Goal: Task Accomplishment & Management: Manage account settings

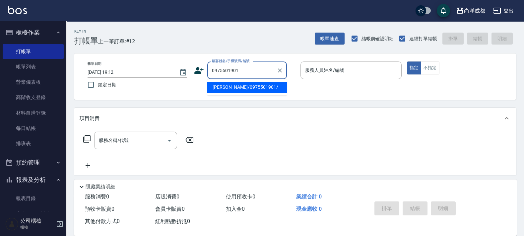
type input "[PERSON_NAME]/0975501901/"
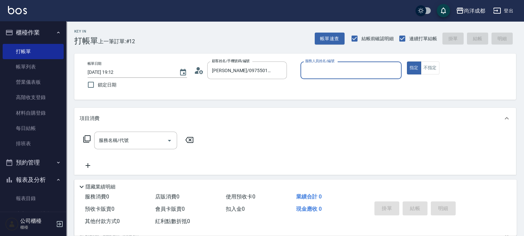
type input "[PERSON_NAME]-01"
click at [407, 61] on button "指定" at bounding box center [414, 67] width 14 height 13
type button "true"
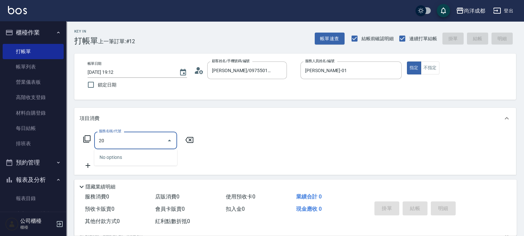
type input "201"
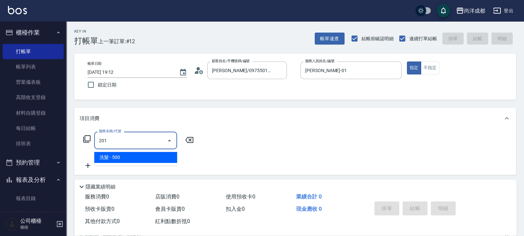
type input "50"
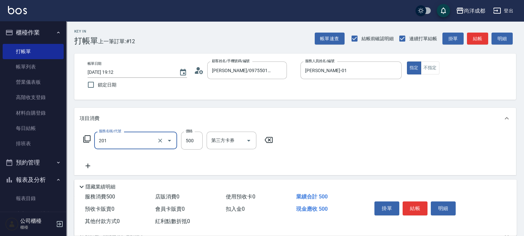
type input "洗髮(201)"
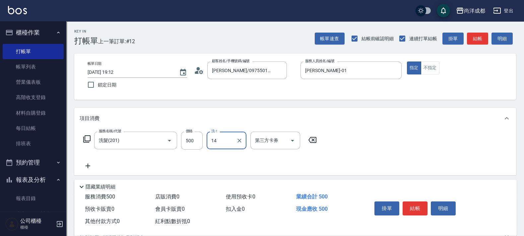
type input "Emma-14"
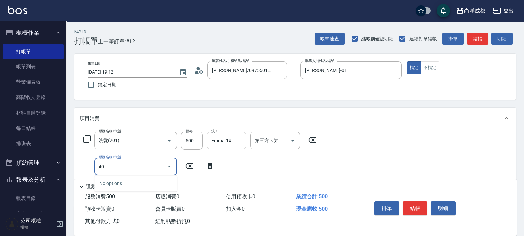
type input "401"
type input "70"
type input "剪髮(401)"
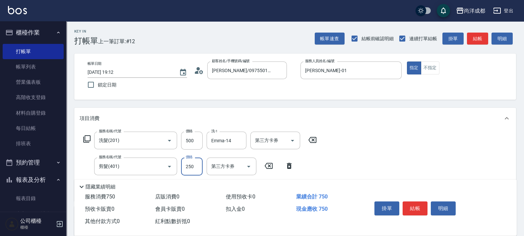
type input "8"
type input "50"
type input "80"
type input "130"
type input "800"
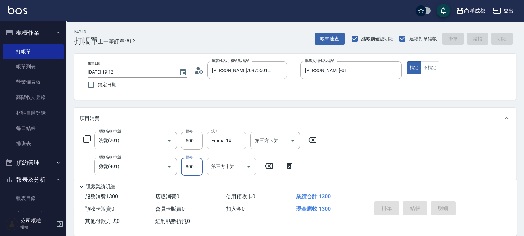
type input "[DATE] 20:03"
type input "0"
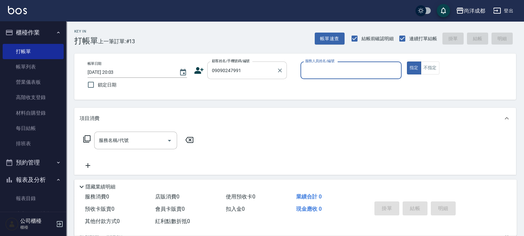
click at [230, 70] on input "09090247991" at bounding box center [242, 70] width 64 height 12
type input "[PERSON_NAME]/0909027991/null"
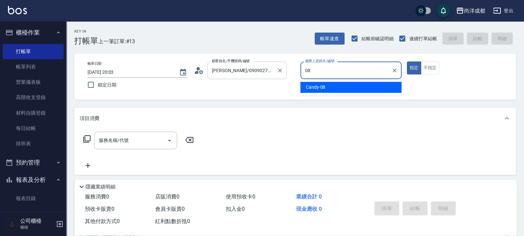
type input "Candy-08"
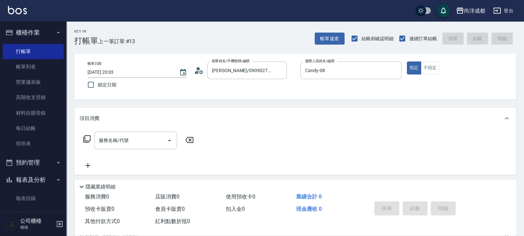
click at [196, 73] on icon at bounding box center [199, 70] width 10 height 10
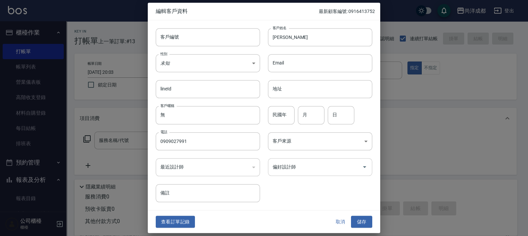
click at [315, 158] on div "偏好設計師" at bounding box center [320, 167] width 104 height 18
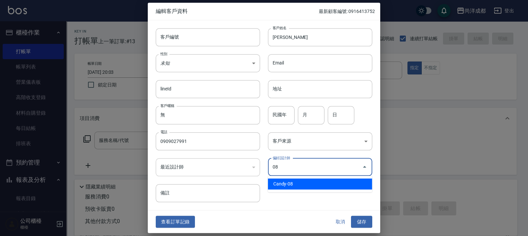
type input "Candy"
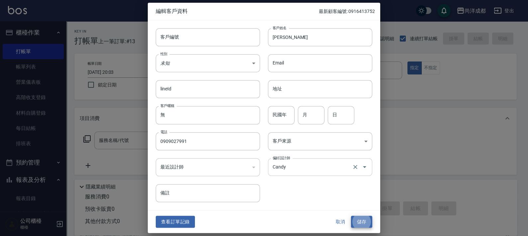
click at [351, 215] on button "儲存" at bounding box center [361, 221] width 21 height 12
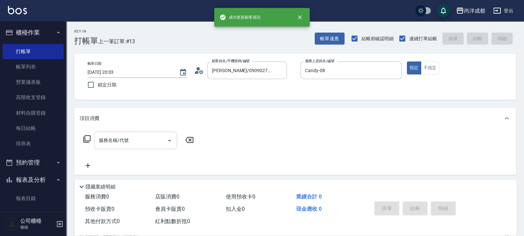
click at [142, 138] on input "服務名稱/代號" at bounding box center [130, 140] width 67 height 12
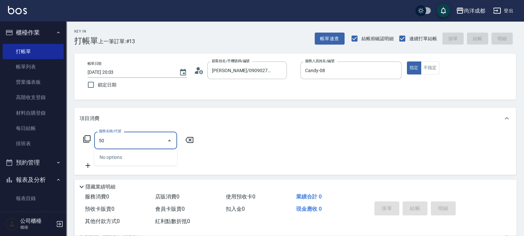
type input "501"
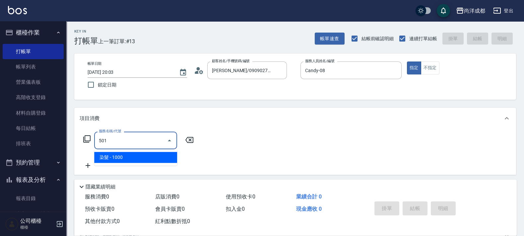
type input "100"
type input "染髮(501)"
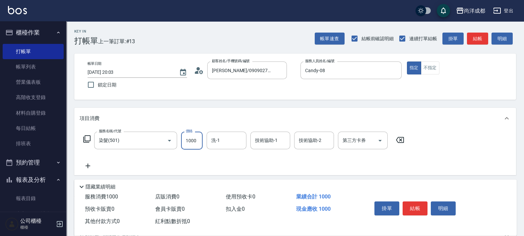
type input "1"
type input "0"
type input "168"
type input "160"
type input "1680"
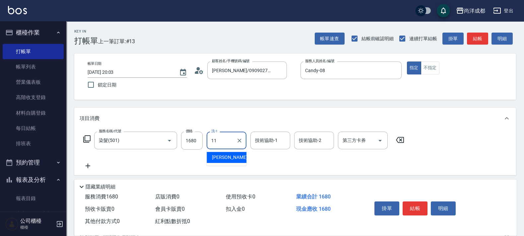
type input "[PERSON_NAME]-11"
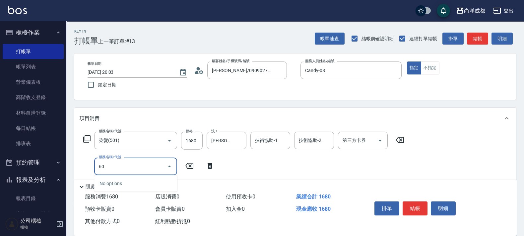
type input "601"
type input "260"
type input "自備護髮(1000以上)(601)"
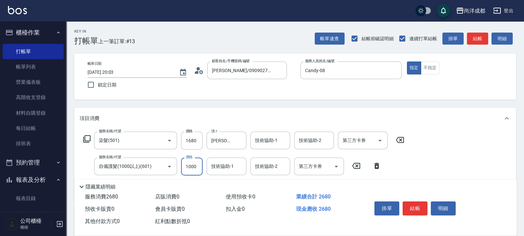
type input "1"
type input "160"
type input "22"
type input "170"
type input "2"
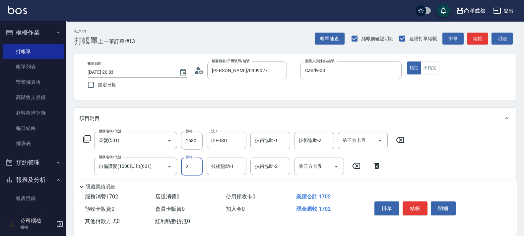
type input "160"
type input "20"
type input "180"
type input "200"
type input "360"
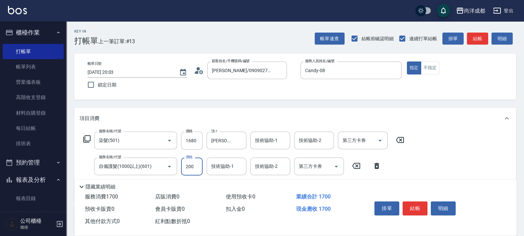
type input "2000"
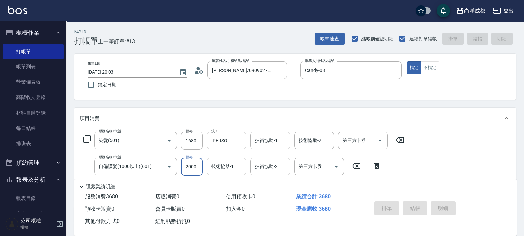
type input "0"
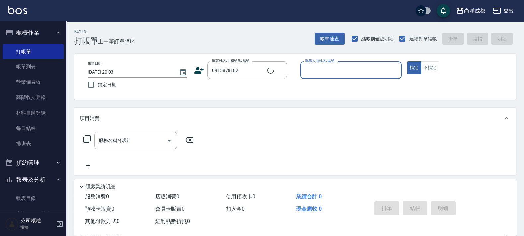
type input "[PERSON_NAME]/0915878182/null"
type input "Lance-02"
click at [407, 61] on button "指定" at bounding box center [414, 67] width 14 height 13
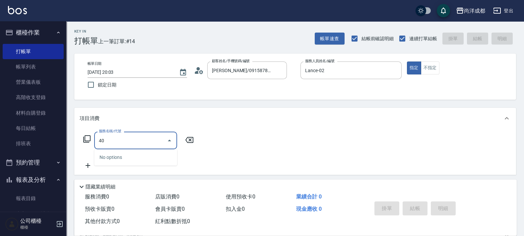
type input "401"
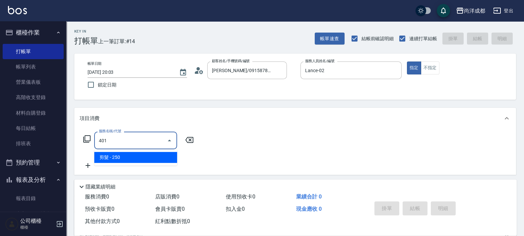
type input "20"
type input "剪髮(401)"
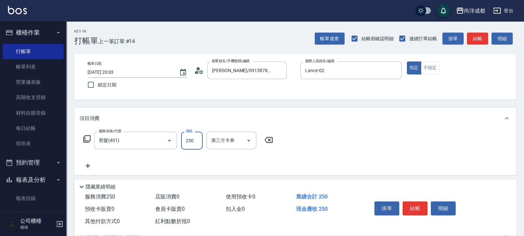
type input "9"
type input "0"
type input "90"
type input "900"
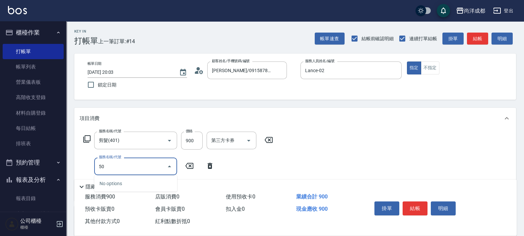
type input "501"
type input "190"
type input "染髮(501)"
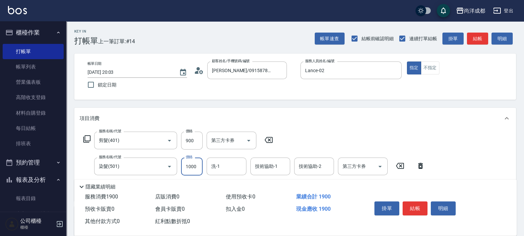
type input "2"
type input "90"
type input "220"
type input "310"
type input "2200"
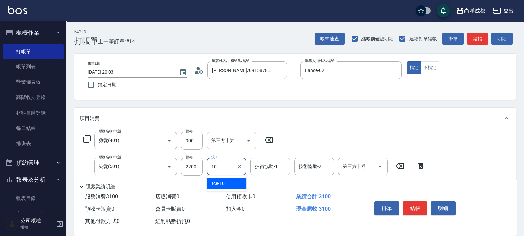
type input "Ice-10"
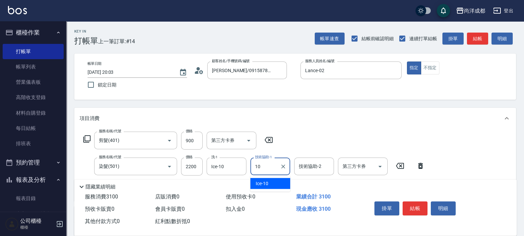
type input "Ice-10"
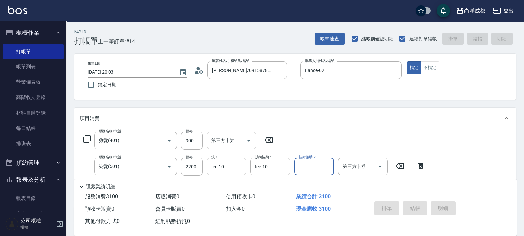
type input "[DATE] 20:04"
type input "0"
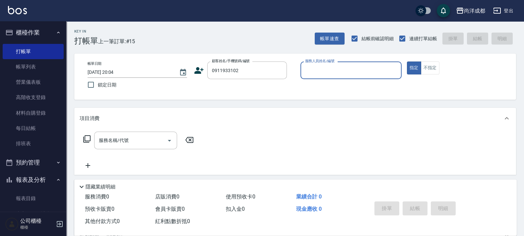
type input "[PERSON_NAME]/0911933102/null"
type input "Lance-02"
click at [407, 61] on button "指定" at bounding box center [414, 67] width 14 height 13
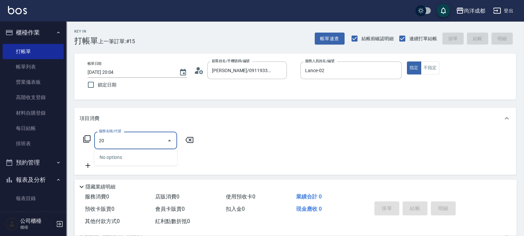
type input "201"
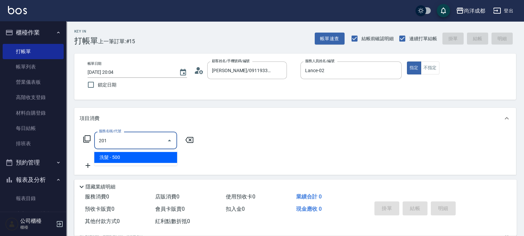
type input "50"
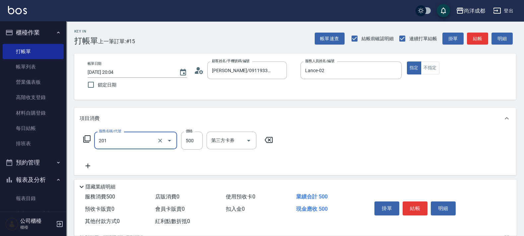
type input "洗髮(201)"
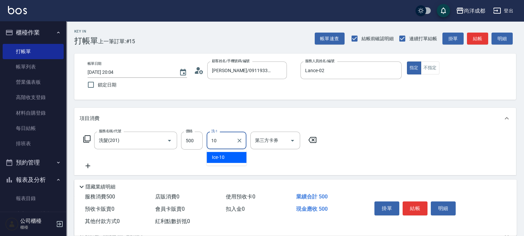
type input "Ice-10"
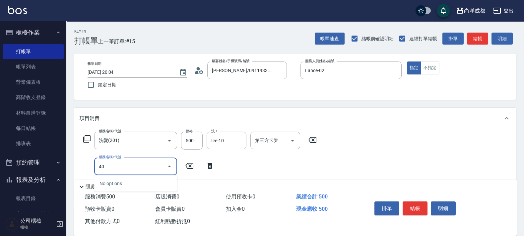
type input "401"
type input "70"
type input "剪髮(401)"
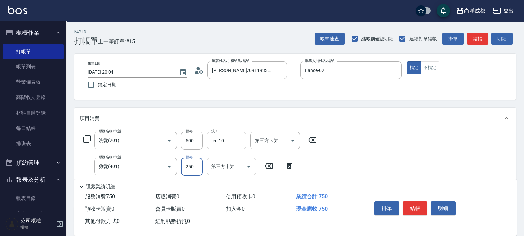
type input "4"
type input "50"
type input "40"
type input "90"
type input "400"
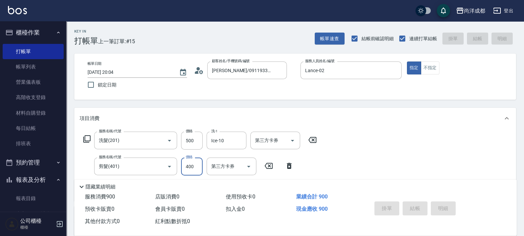
type input "0"
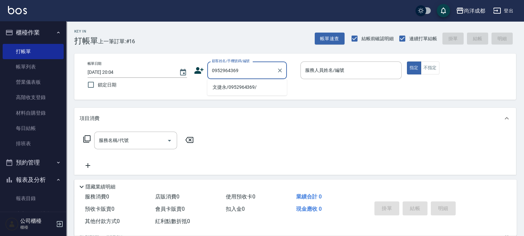
type input "文捷永/0952964369/"
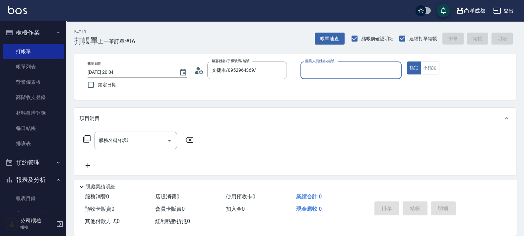
click at [407, 61] on button "指定" at bounding box center [414, 67] width 14 height 13
type input "Lance-02"
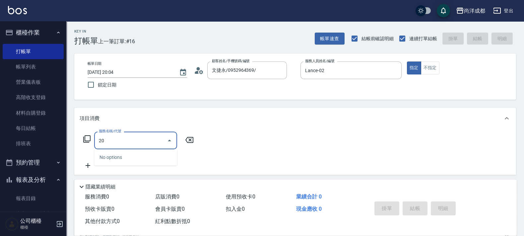
type input "201"
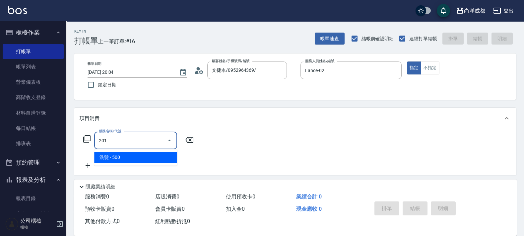
type input "50"
type input "洗髮(201)"
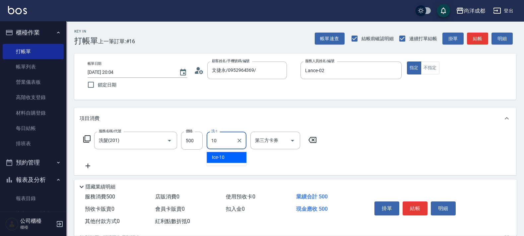
type input "Ice-10"
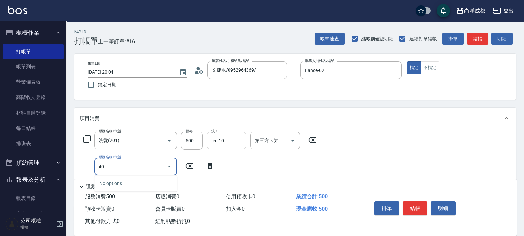
type input "401"
type input "70"
type input "剪髮(401)"
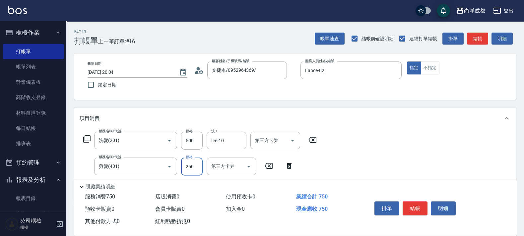
type input "5"
type input "50"
type input "100"
type input "500"
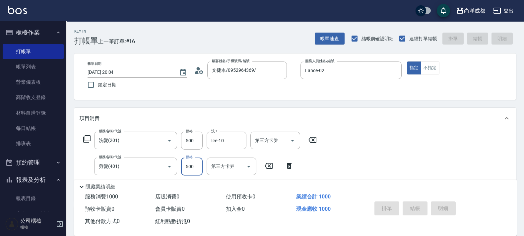
type input "0"
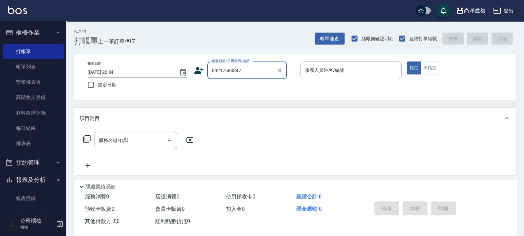
click at [230, 69] on input "09217584847" at bounding box center [242, 70] width 64 height 12
click at [407, 61] on button "指定" at bounding box center [414, 67] width 14 height 13
type input "[PERSON_NAME]/0921754847/"
type input "[PERSON_NAME]-01"
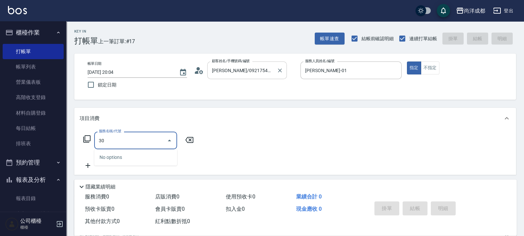
type input "301"
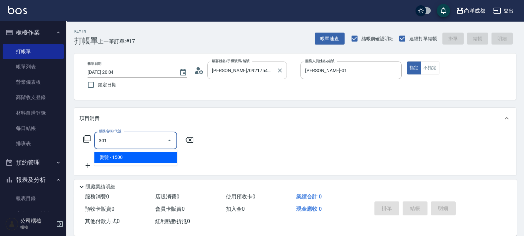
type input "150"
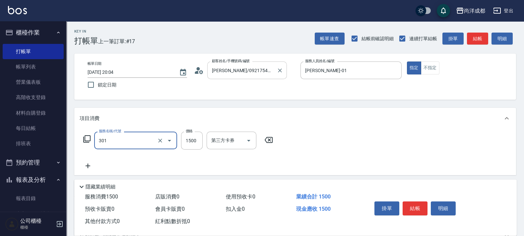
type input "燙髮(301)"
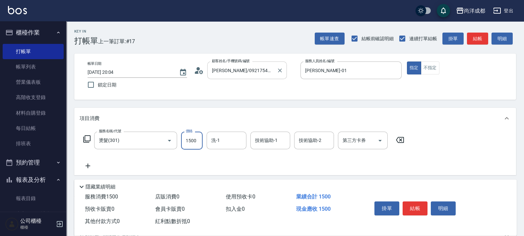
type input "0"
type input "30"
type input "300"
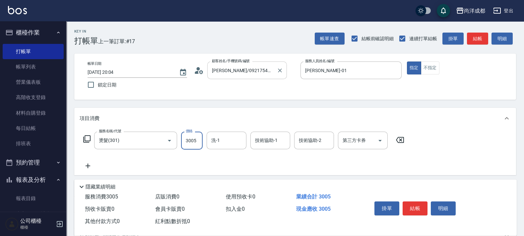
type input "3005"
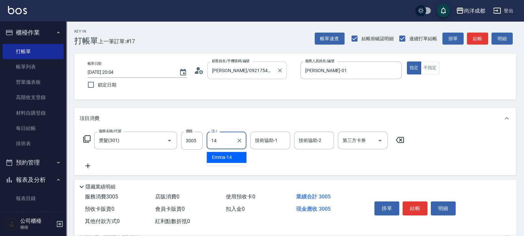
type input "Emma-14"
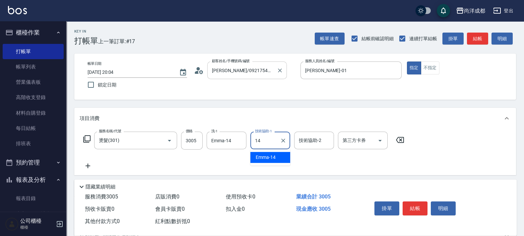
type input "Emma-14"
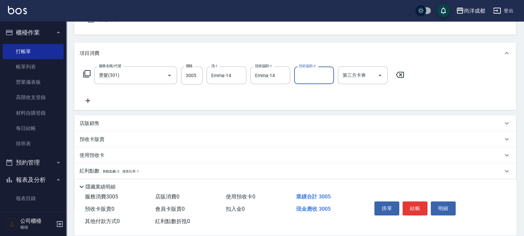
scroll to position [103, 0]
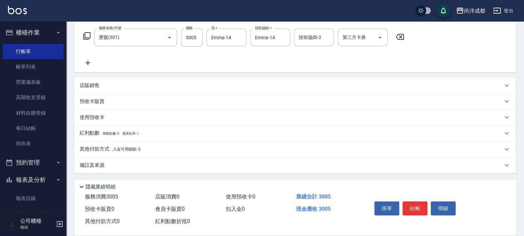
click at [118, 150] on span "入金可用餘額: 0" at bounding box center [127, 149] width 28 height 5
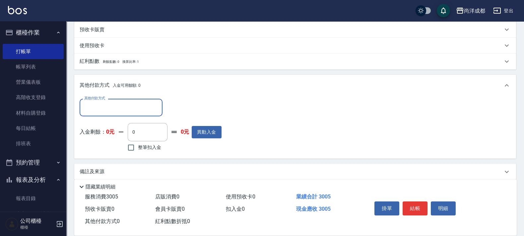
scroll to position [180, 0]
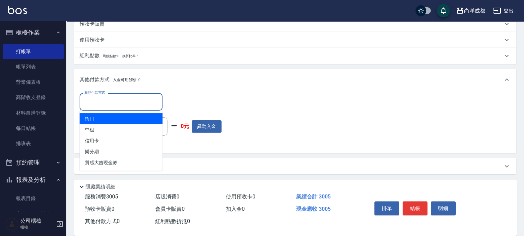
drag, startPoint x: 110, startPoint y: 103, endPoint x: 116, endPoint y: 122, distance: 20.4
click at [110, 104] on input "其他付款方式" at bounding box center [121, 102] width 77 height 12
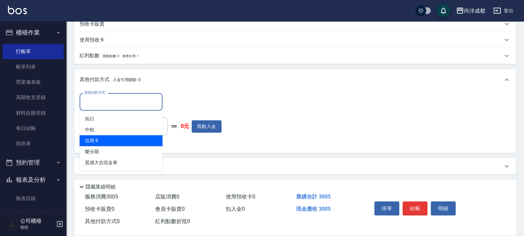
click at [123, 141] on span "信用卡" at bounding box center [121, 140] width 83 height 11
type input "信用卡"
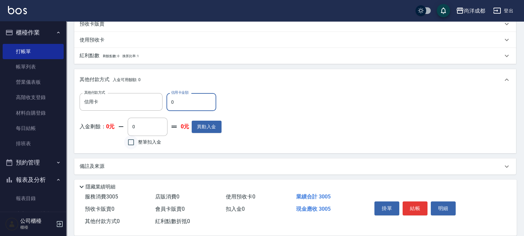
type input "33"
type input "300"
type input "30"
type input "270"
type input "300"
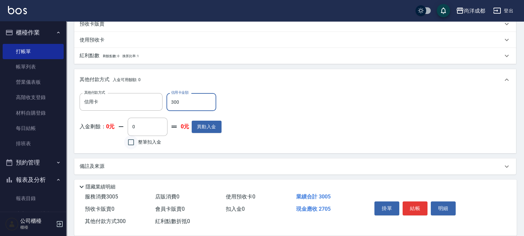
type input "0"
type input "3005"
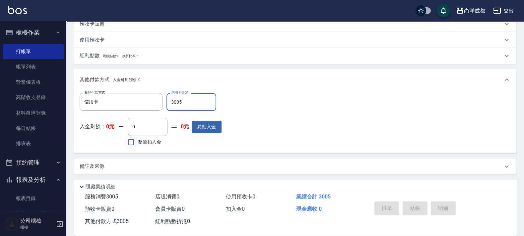
type input "[DATE] 20:05"
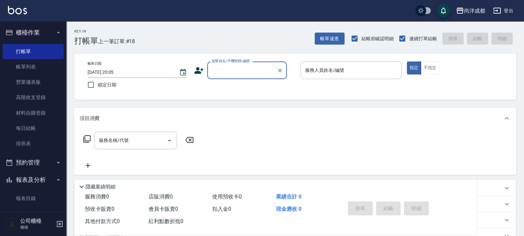
scroll to position [0, 0]
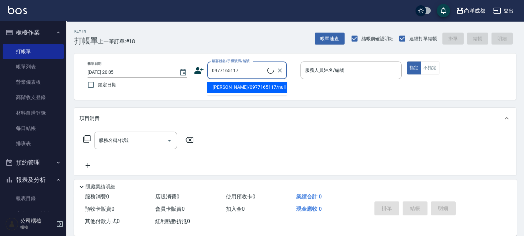
type input "[PERSON_NAME]/0977165117/null"
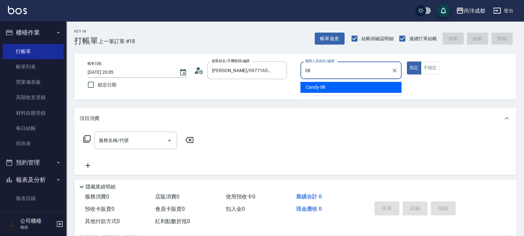
type input "Candy-08"
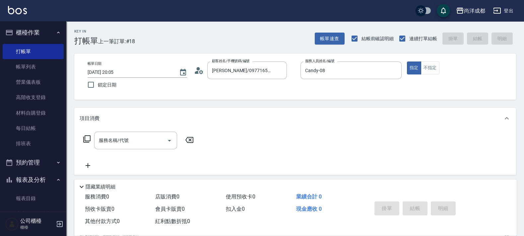
click at [200, 74] on icon at bounding box center [199, 70] width 10 height 10
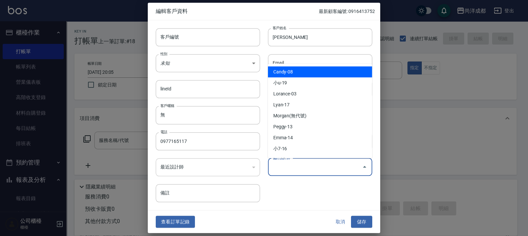
click at [313, 170] on input "偏好設計師" at bounding box center [315, 167] width 88 height 12
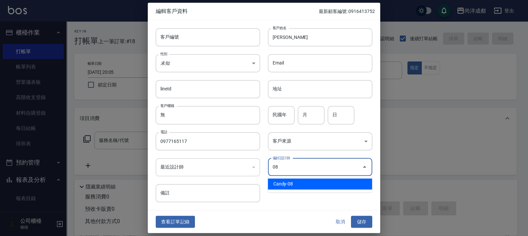
type input "Candy"
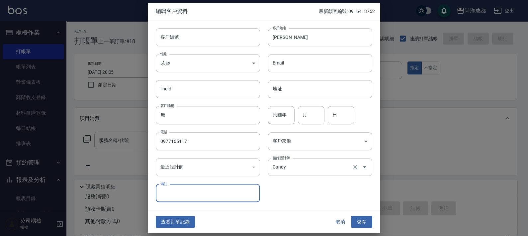
click at [351, 215] on button "儲存" at bounding box center [361, 221] width 21 height 12
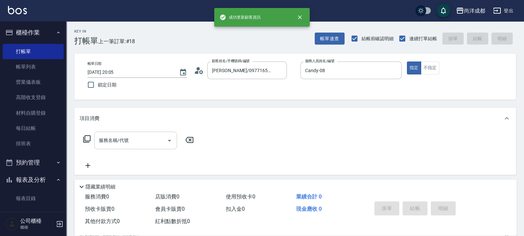
click at [147, 147] on div "服務名稱/代號" at bounding box center [135, 140] width 83 height 18
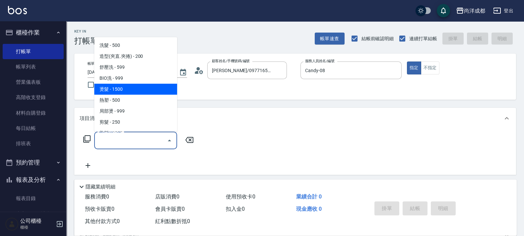
click at [233, 105] on div "Key In 打帳單 上一筆訂單:#18 帳單速查 結帳前確認明細 連續打單結帳 掛單 結帳 明細 帳單日期 [DATE] 20:05 鎖定日期 顧客姓名/手…" at bounding box center [295, 179] width 458 height 317
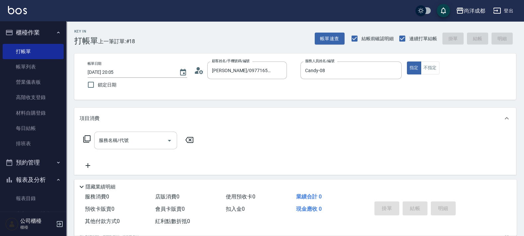
click at [151, 138] on input "服務名稱/代號" at bounding box center [130, 140] width 67 height 12
click at [201, 69] on icon at bounding box center [199, 70] width 10 height 10
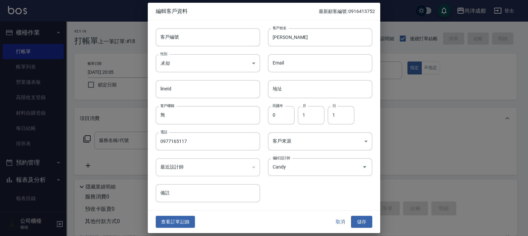
click at [416, 132] on div at bounding box center [264, 118] width 528 height 236
click at [364, 223] on button "儲存" at bounding box center [361, 221] width 21 height 12
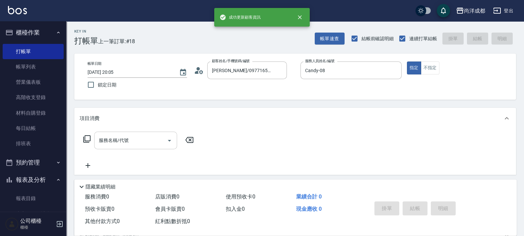
click at [122, 133] on div "服務名稱/代號" at bounding box center [135, 140] width 83 height 18
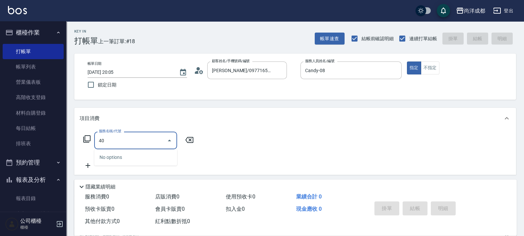
type input "401"
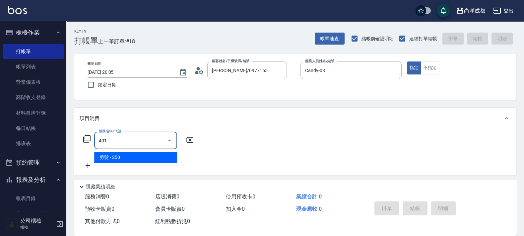
type input "20"
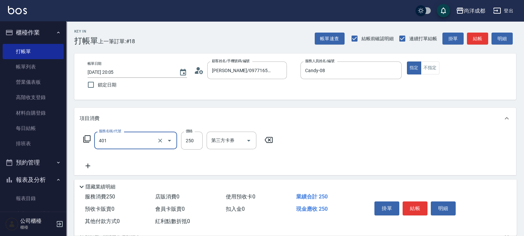
type input "剪髮(401)"
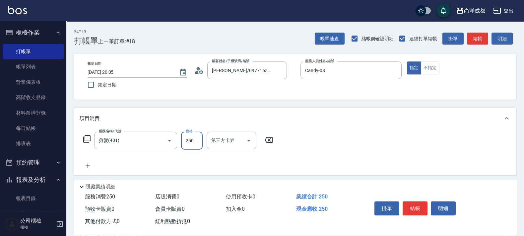
type input "6"
type input "0"
type input "60"
type input "600"
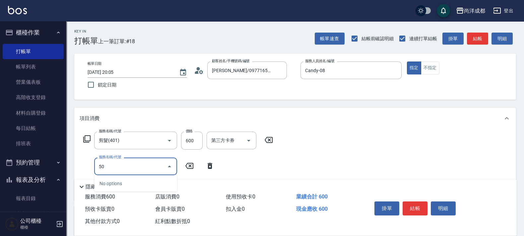
type input "501"
type input "160"
type input "染髮(501)"
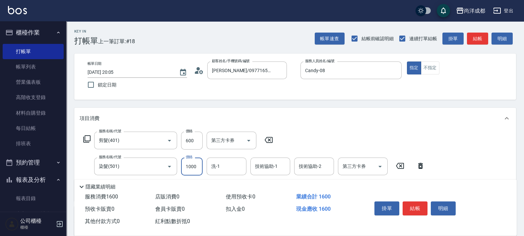
type input "1"
type input "60"
type input "119"
type input "170"
type input "1199"
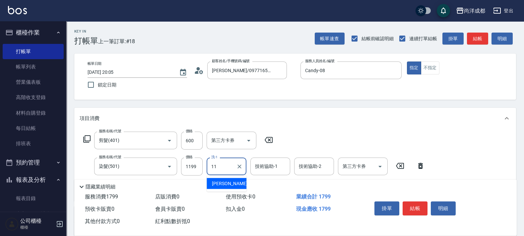
type input "[PERSON_NAME]-11"
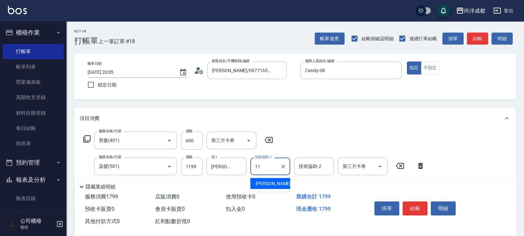
type input "[PERSON_NAME]-11"
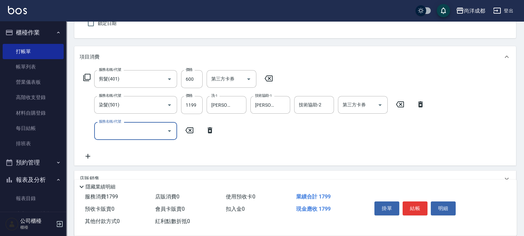
scroll to position [124, 0]
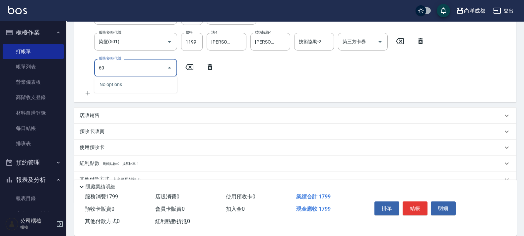
type input "601"
type input "270"
type input "自備護髮(1000以上)(601)"
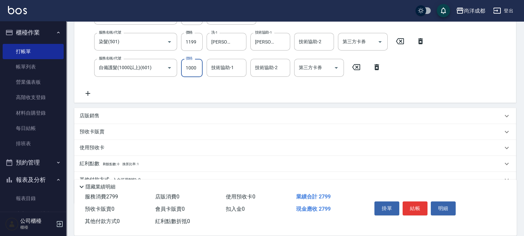
type input "2"
type input "180"
type input "20"
type input "190"
type input "2000"
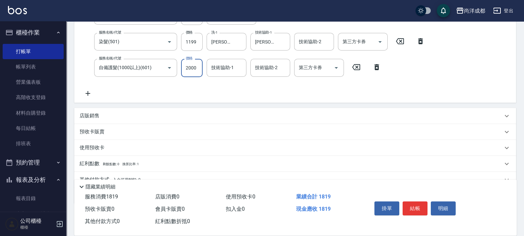
type input "370"
type input "2000"
type input "11"
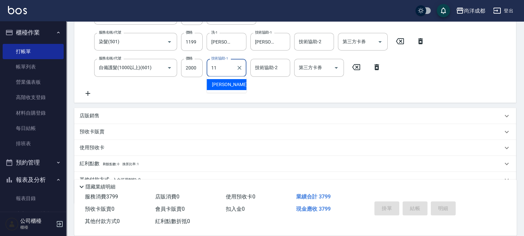
type input "[DATE] 20:10"
type input "0"
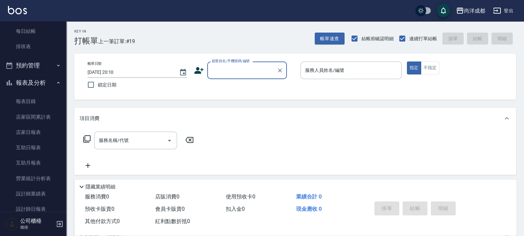
scroll to position [166, 0]
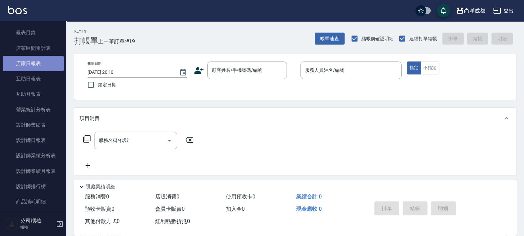
click at [37, 68] on link "店家日報表" at bounding box center [33, 63] width 61 height 15
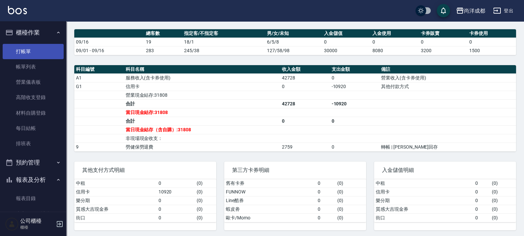
click at [31, 51] on link "打帳單" at bounding box center [33, 51] width 61 height 15
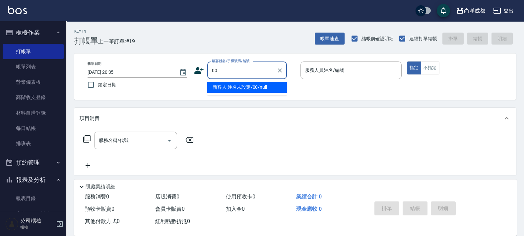
type input "新客人 姓名未設定/00/null"
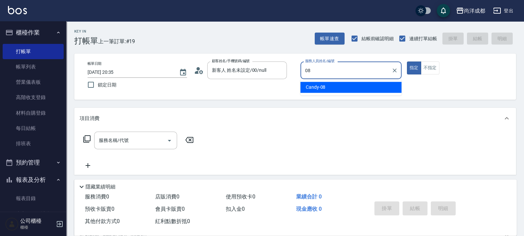
type input "Candy-08"
type button "true"
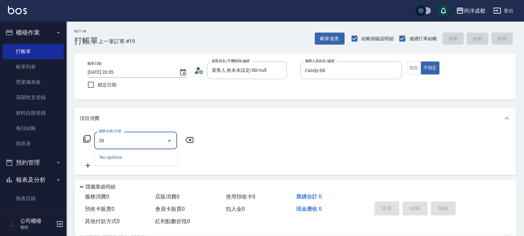
type input "201"
type input "50"
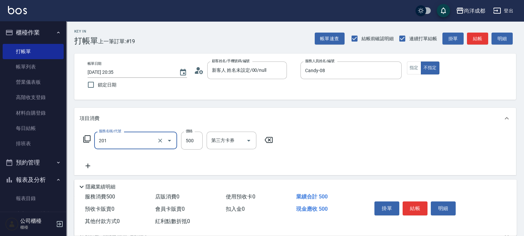
type input "洗髮(201)"
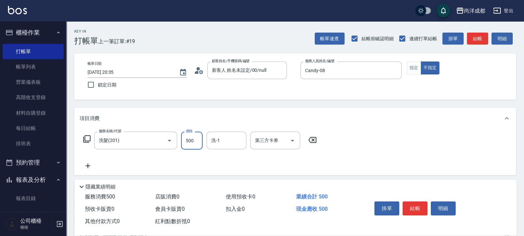
type input "5"
type input "0"
type input "58"
type input "50"
type input "589"
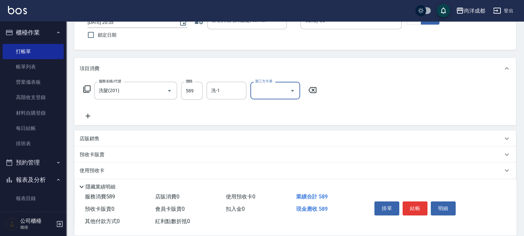
scroll to position [103, 0]
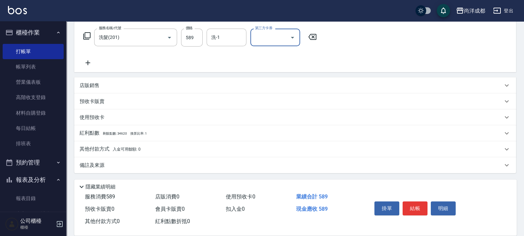
click at [104, 149] on p "其他付款方式 入金可用餘額: 0" at bounding box center [110, 148] width 61 height 7
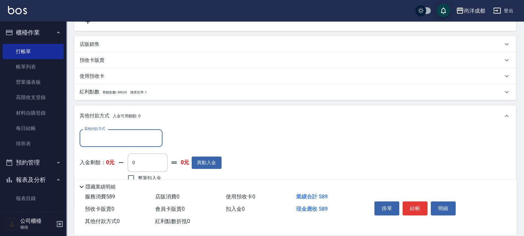
scroll to position [181, 0]
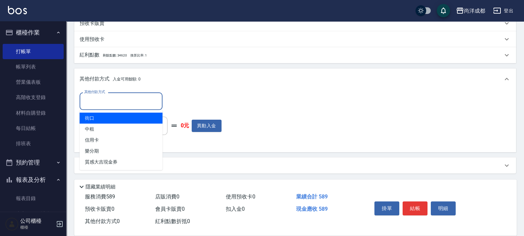
drag, startPoint x: 124, startPoint y: 103, endPoint x: 123, endPoint y: 116, distance: 12.7
click at [123, 105] on input "其他付款方式" at bounding box center [121, 101] width 77 height 12
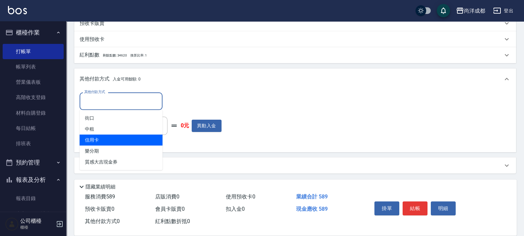
click at [120, 140] on span "信用卡" at bounding box center [121, 139] width 83 height 11
type input "信用卡"
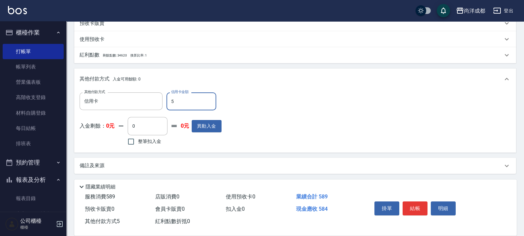
type input "58"
type input "0"
type input "589"
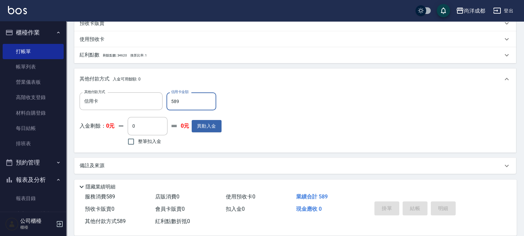
type input "[DATE] 20:36"
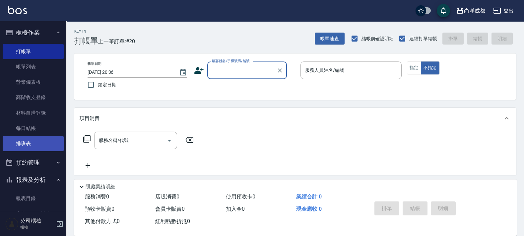
scroll to position [124, 0]
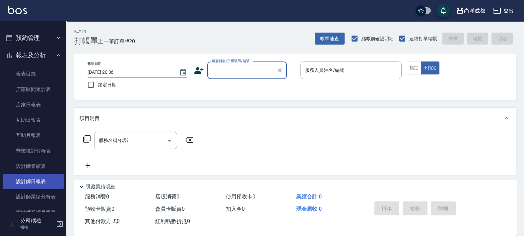
click at [43, 183] on link "設計師日報表" at bounding box center [33, 181] width 61 height 15
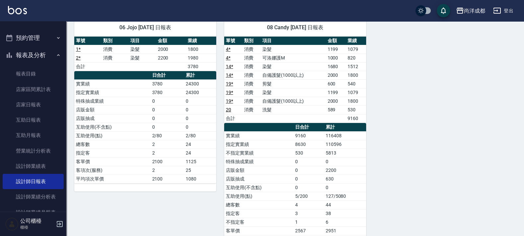
scroll to position [352, 0]
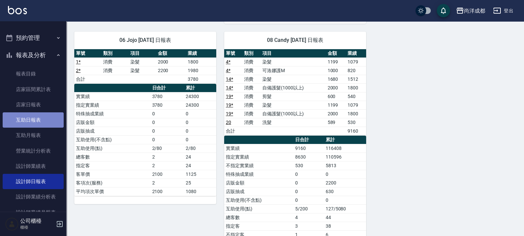
click at [44, 117] on link "互助日報表" at bounding box center [33, 119] width 61 height 15
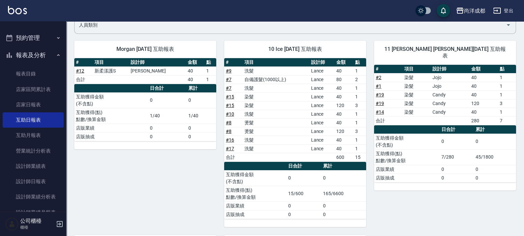
scroll to position [57, 0]
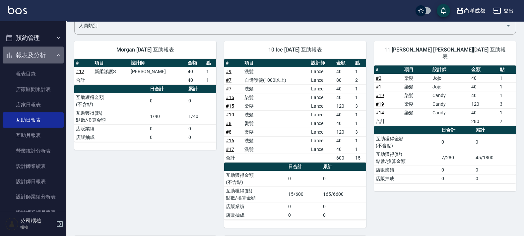
click at [42, 53] on button "報表及分析" at bounding box center [33, 54] width 61 height 17
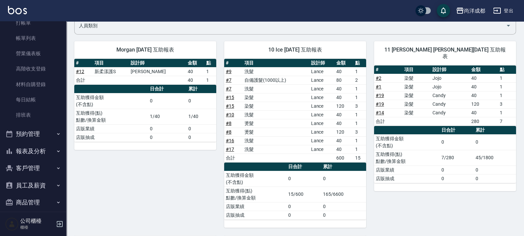
scroll to position [0, 0]
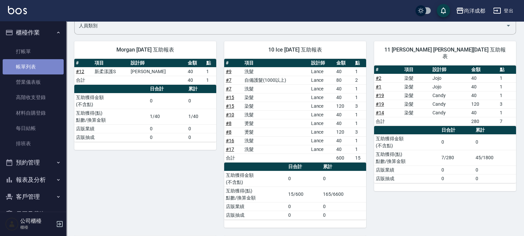
click at [37, 68] on link "帳單列表" at bounding box center [33, 66] width 61 height 15
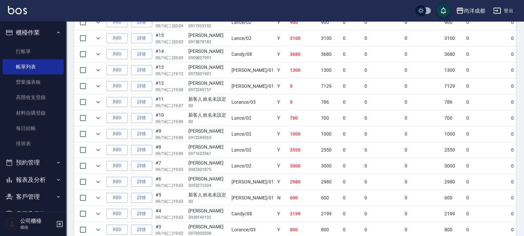
scroll to position [290, 0]
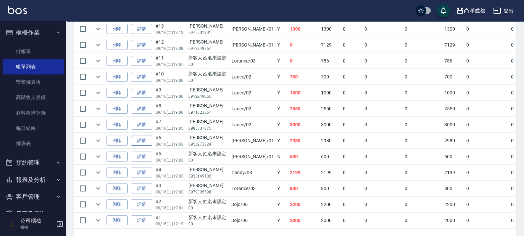
click at [144, 141] on link "詳情" at bounding box center [141, 140] width 21 height 10
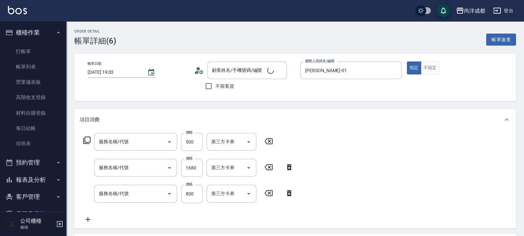
type input "[DATE] 19:03"
type input "[PERSON_NAME]-01"
type input "290"
type input "洗髮(201)"
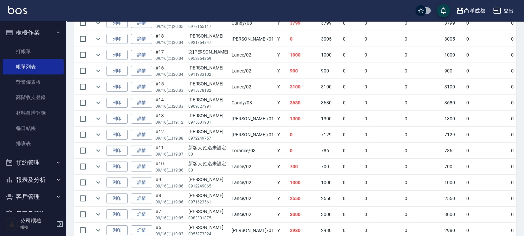
scroll to position [188, 0]
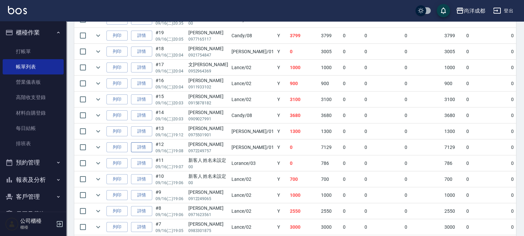
click at [147, 149] on link "詳情" at bounding box center [141, 147] width 21 height 10
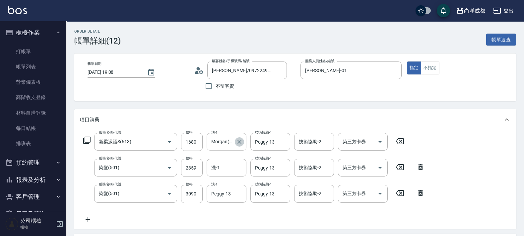
click at [237, 140] on icon "Clear" at bounding box center [239, 141] width 7 height 7
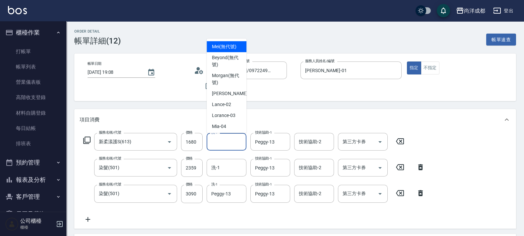
click at [284, 117] on div "項目消費" at bounding box center [292, 119] width 424 height 7
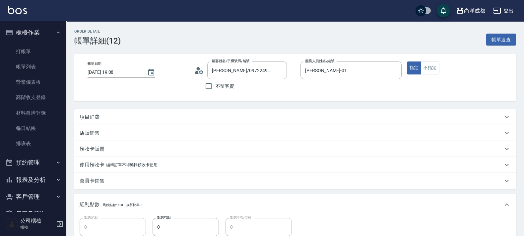
click at [88, 116] on p "項目消費" at bounding box center [90, 117] width 20 height 7
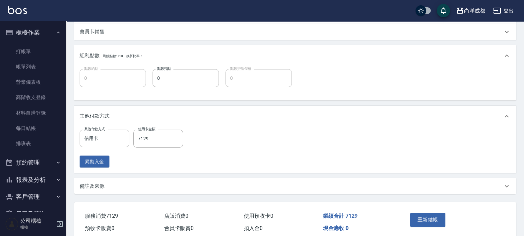
scroll to position [287, 0]
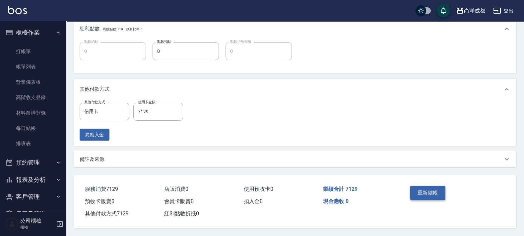
click at [438, 187] on button "重新結帳" at bounding box center [428, 193] width 35 height 14
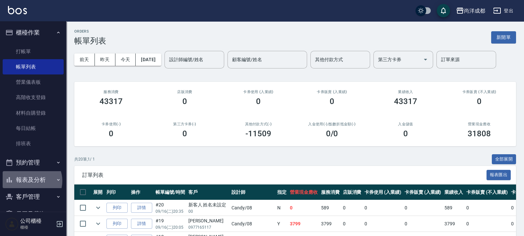
click at [31, 181] on button "報表及分析" at bounding box center [33, 179] width 61 height 17
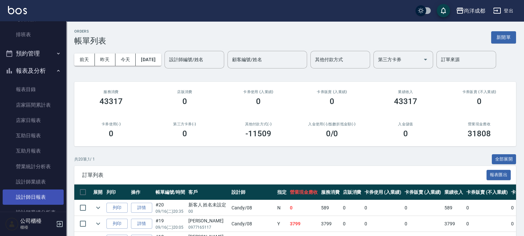
scroll to position [166, 0]
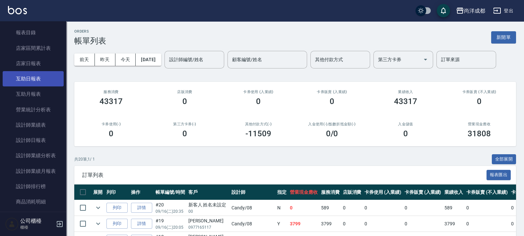
click at [38, 81] on link "互助日報表" at bounding box center [33, 78] width 61 height 15
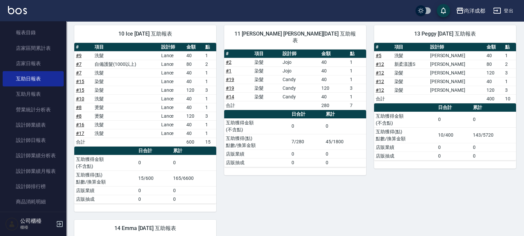
scroll to position [205, 0]
